Goal: Task Accomplishment & Management: Complete application form

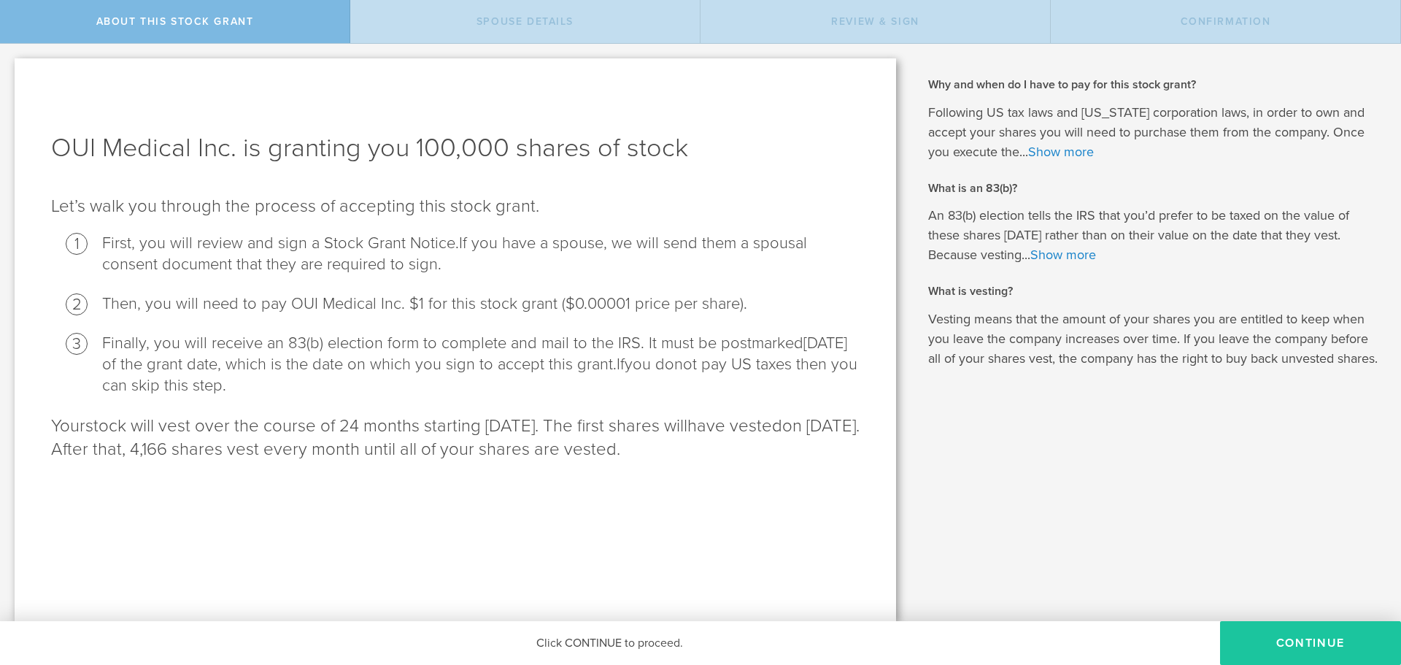
click at [1290, 638] on button "CONTINUE" at bounding box center [1310, 643] width 181 height 44
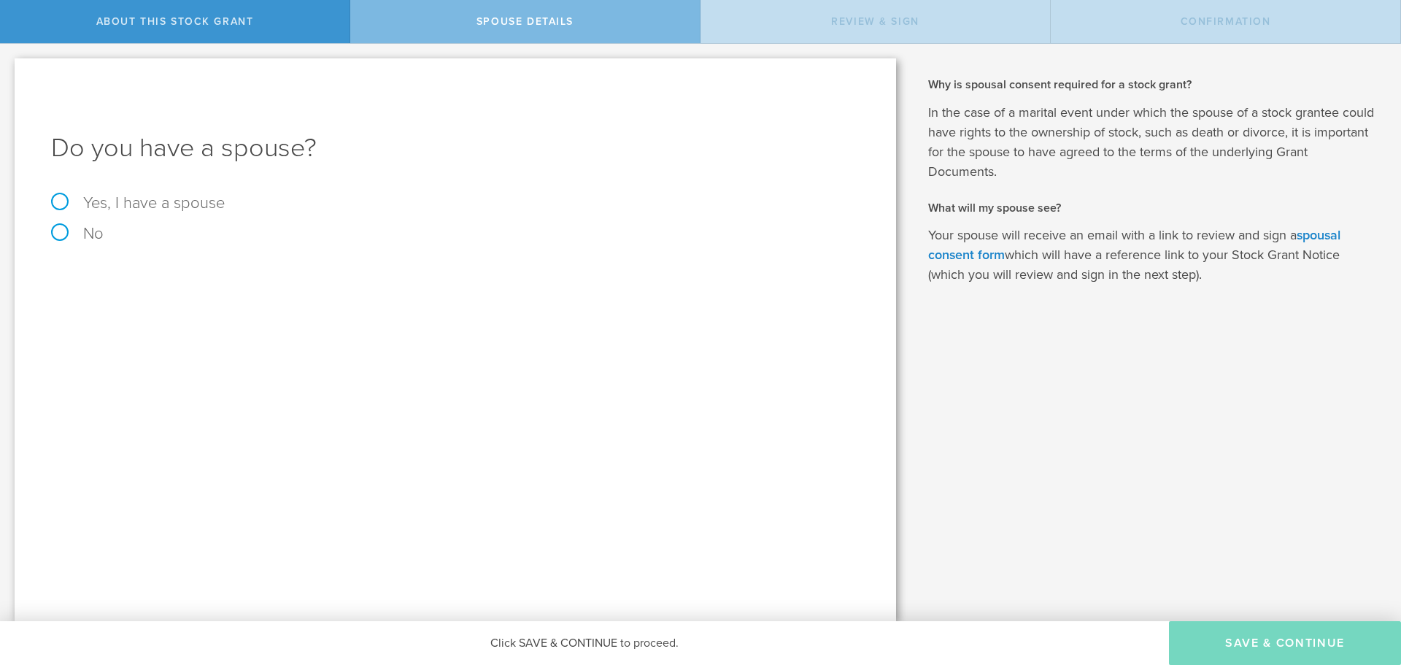
click at [125, 207] on label "Yes, I have a spouse" at bounding box center [455, 203] width 808 height 16
click at [9, 67] on input "Yes, I have a spouse" at bounding box center [4, 55] width 9 height 23
radio input "true"
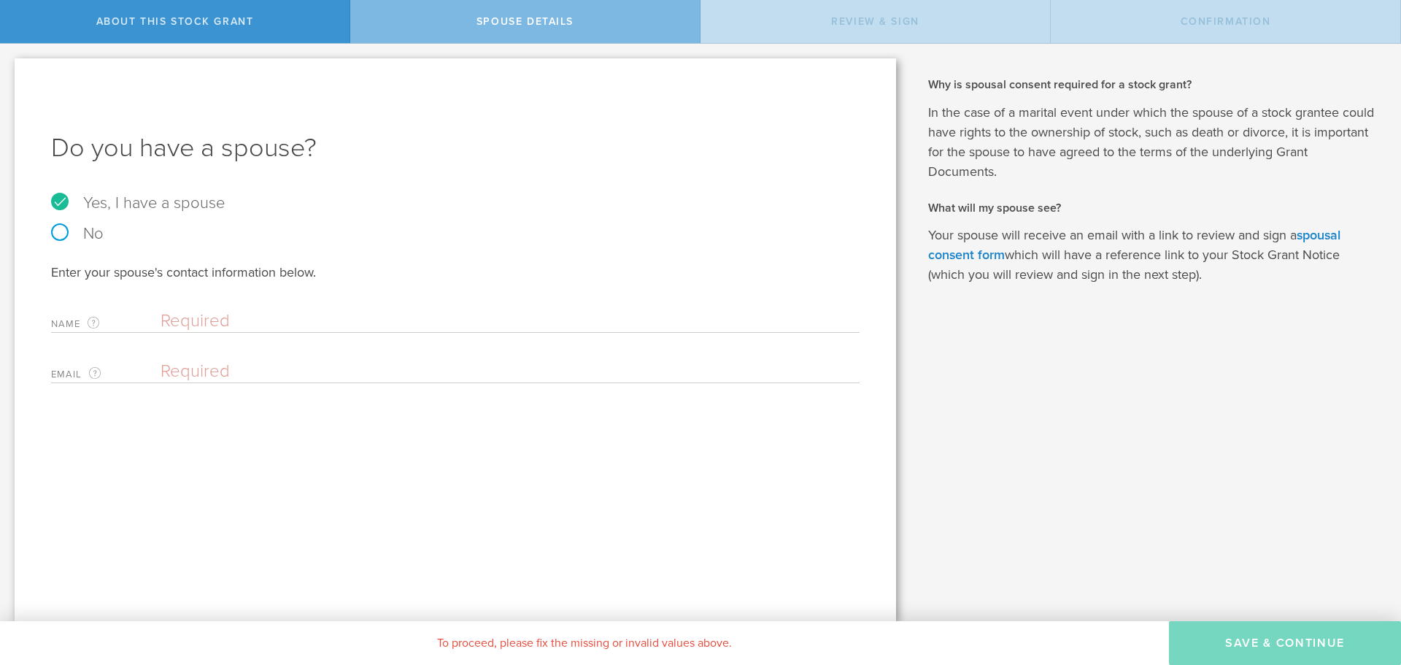
click at [183, 328] on input "text" at bounding box center [507, 321] width 692 height 22
type input "Derek Sprague"
click at [236, 372] on input "email" at bounding box center [507, 371] width 692 height 22
type input "dsprague46@gmail.com"
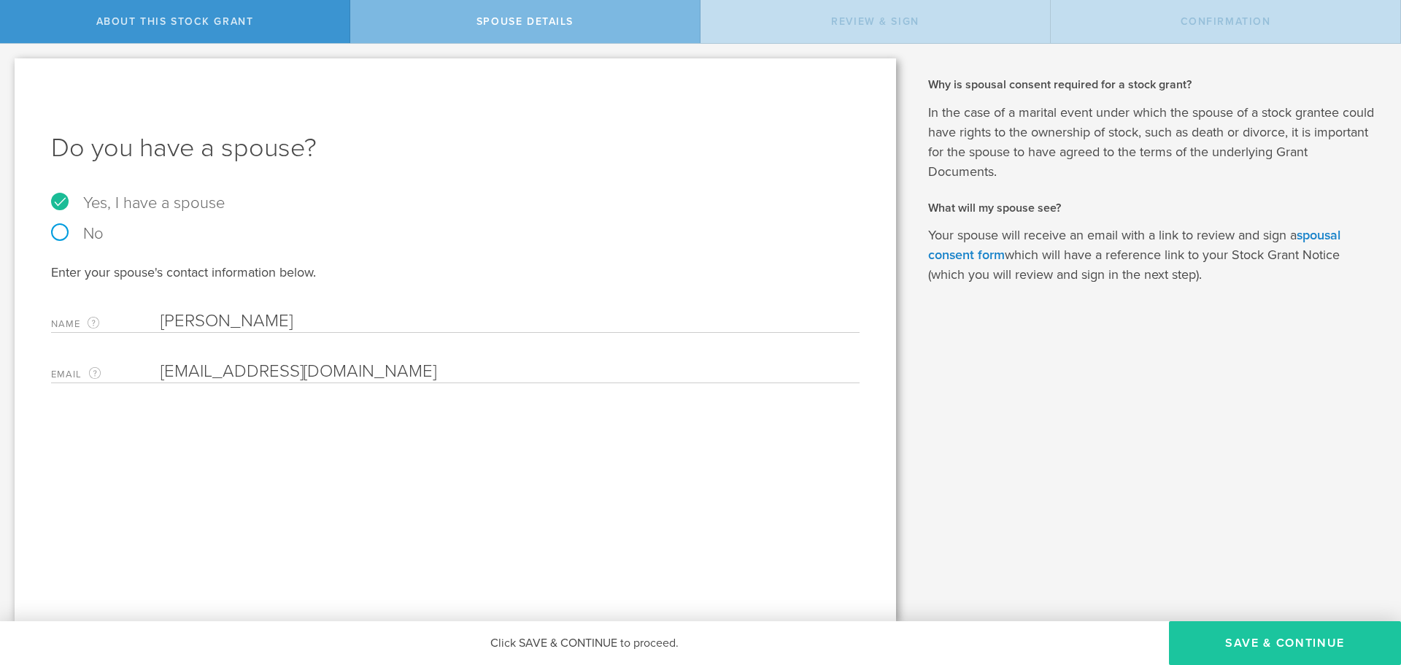
click at [1317, 639] on button "Save & Continue" at bounding box center [1285, 643] width 232 height 44
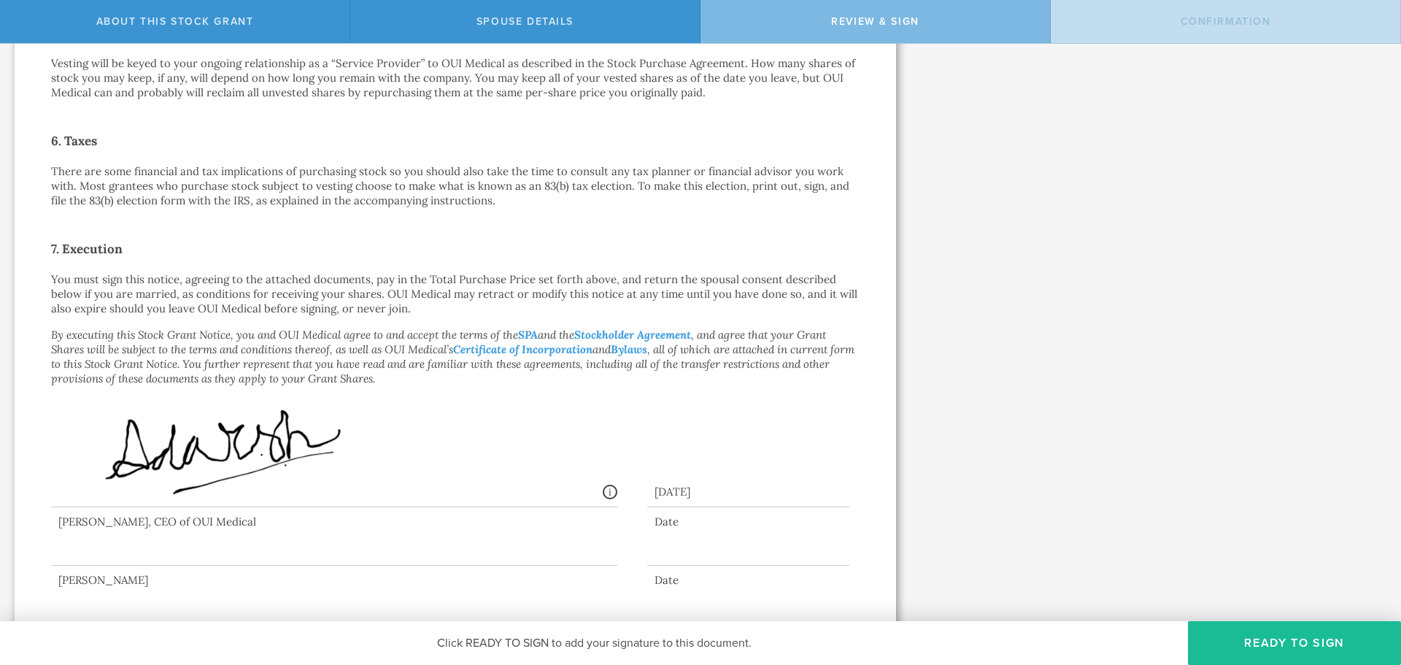
scroll to position [933, 0]
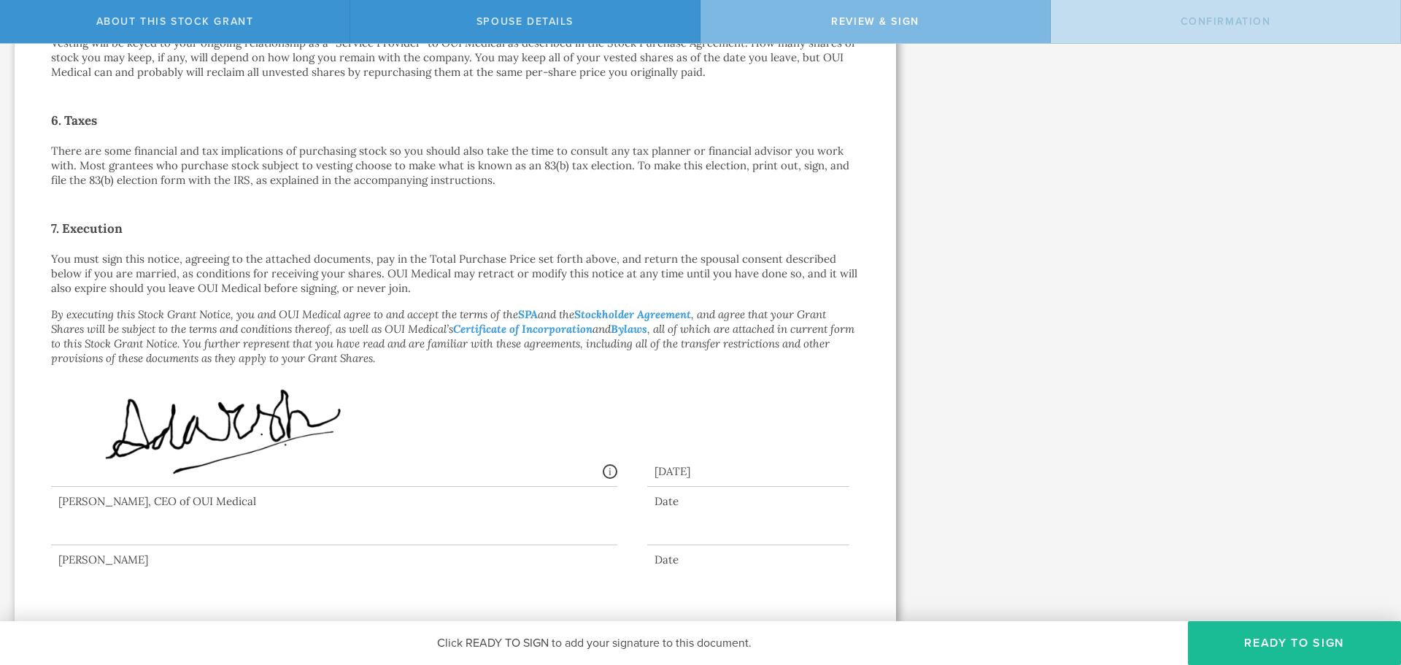
click at [71, 533] on div at bounding box center [334, 516] width 566 height 58
click at [1298, 636] on button "Ready to Sign" at bounding box center [1294, 643] width 213 height 44
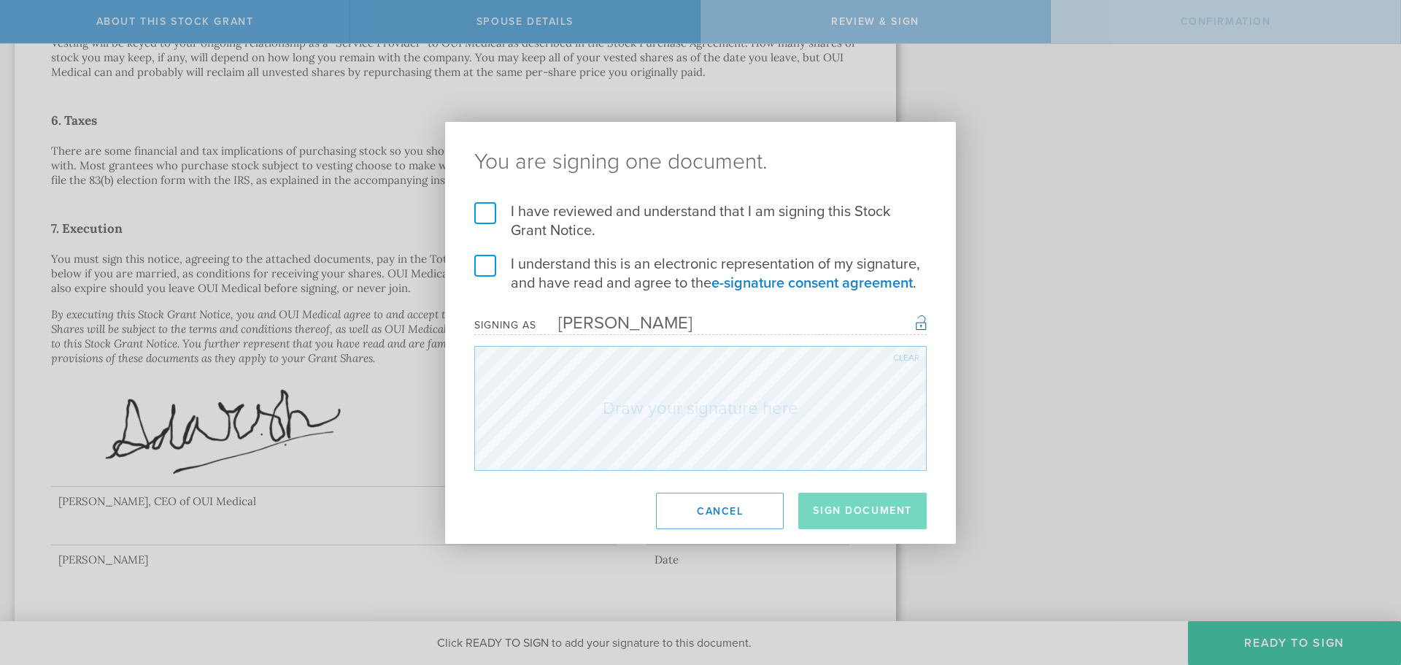
click at [476, 214] on label "I have reviewed and understand that I am signing this Stock Grant Notice." at bounding box center [700, 221] width 452 height 38
click at [0, 0] on input "I have reviewed and understand that I am signing this Stock Grant Notice." at bounding box center [0, 0] width 0 height 0
click at [488, 263] on label "I understand this is an electronic representation of my signature, and have rea…" at bounding box center [700, 274] width 452 height 38
click at [0, 0] on input "I understand this is an electronic representation of my signature, and have rea…" at bounding box center [0, 0] width 0 height 0
click at [575, 321] on div "Rachel" at bounding box center [614, 322] width 156 height 21
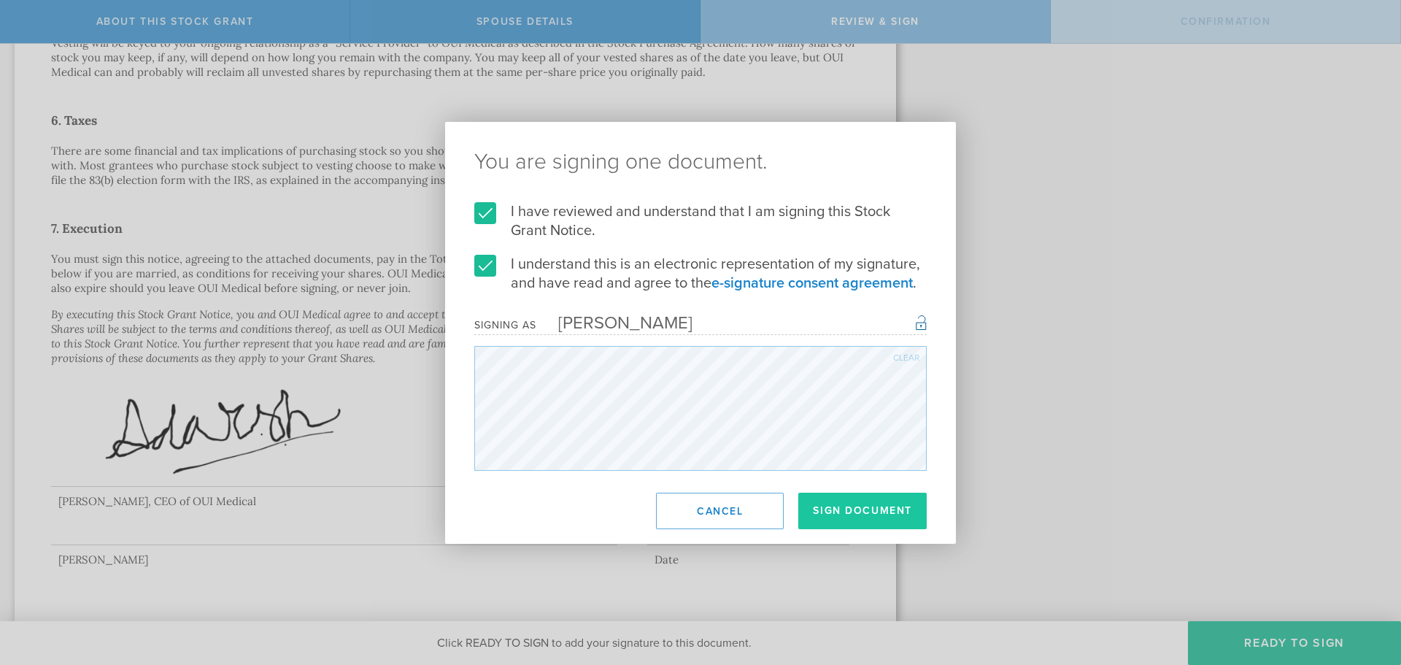
click at [868, 509] on button "Sign Document" at bounding box center [862, 510] width 128 height 36
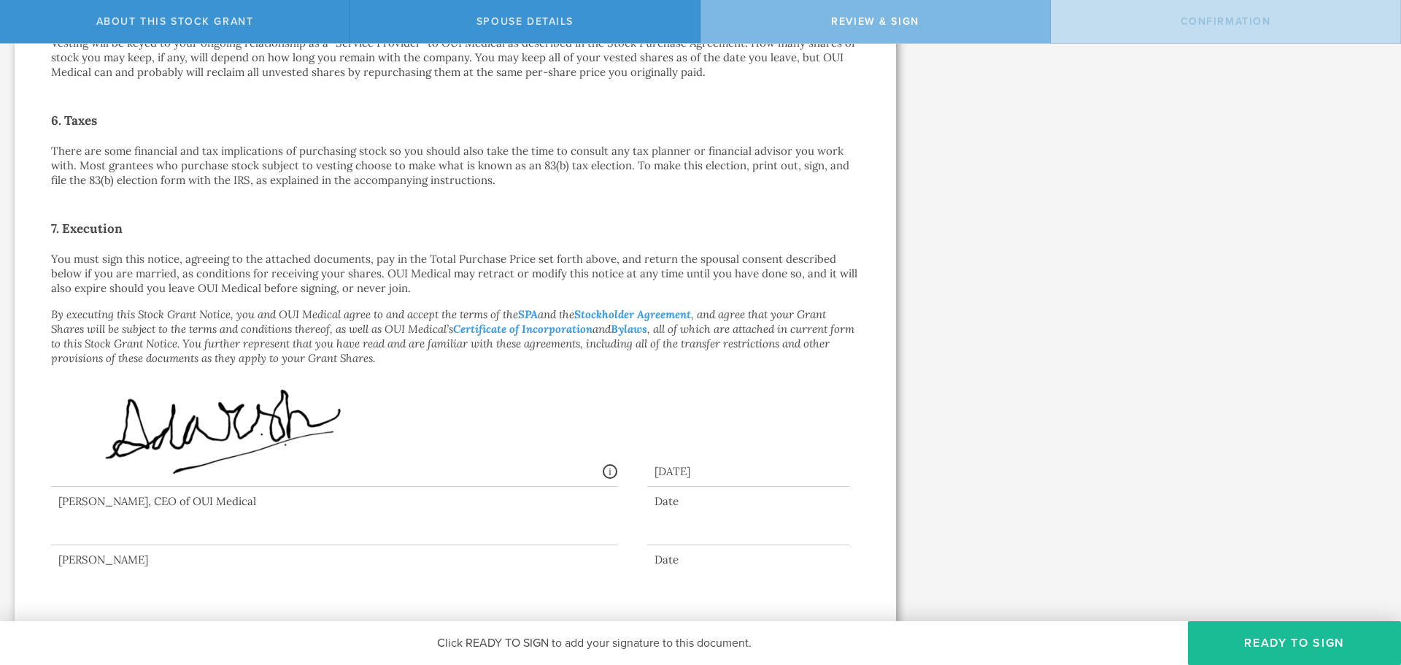
scroll to position [0, 0]
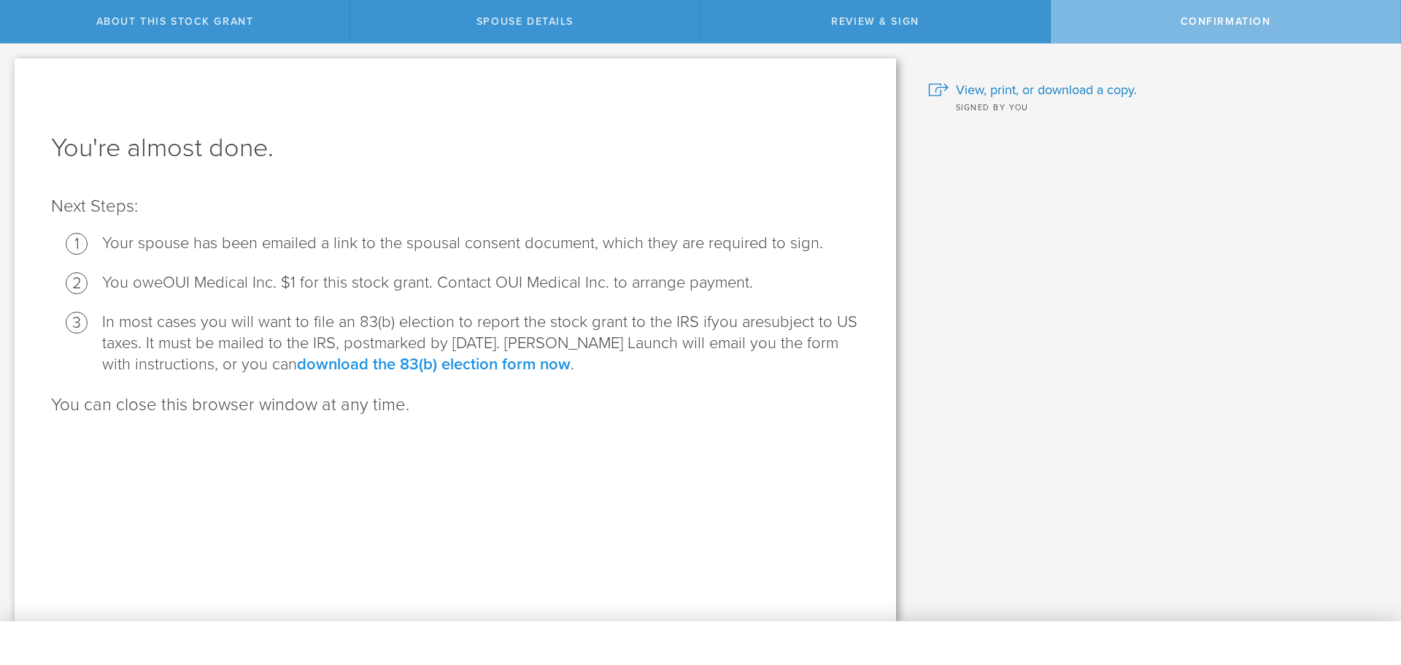
click at [449, 365] on link "download the 83(b) election form now" at bounding box center [434, 364] width 274 height 19
